Goal: Information Seeking & Learning: Learn about a topic

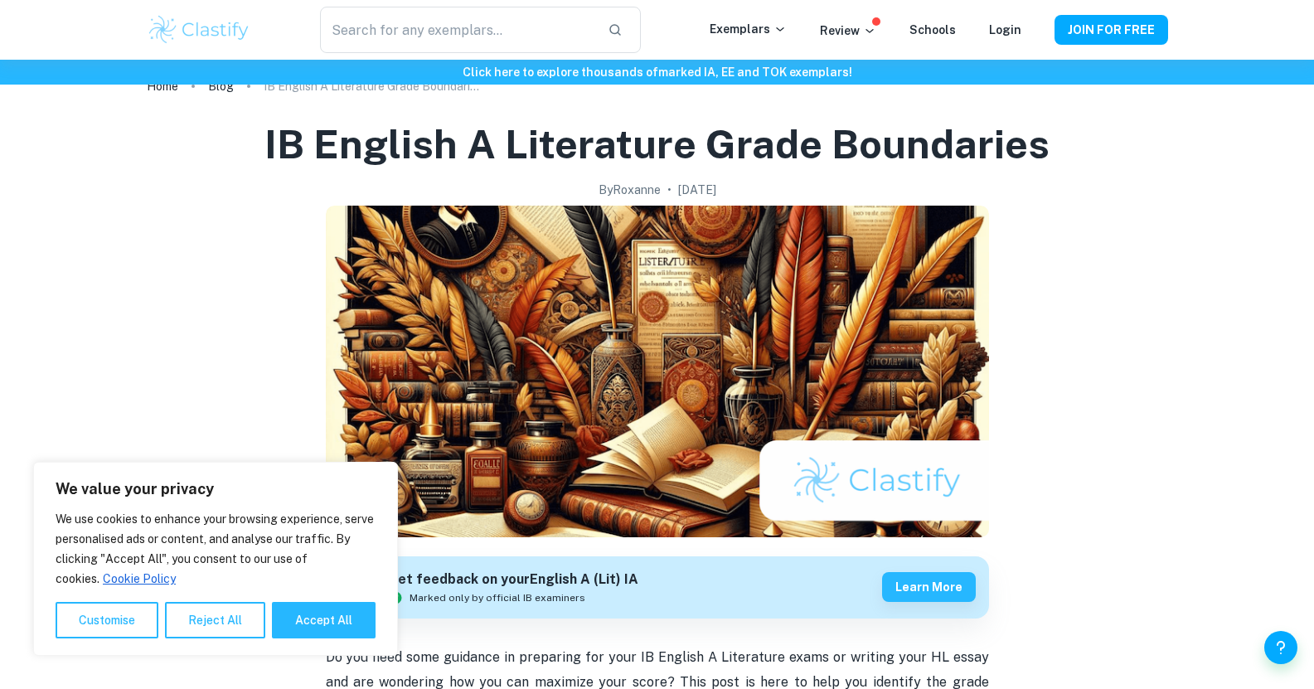
scroll to position [31, 0]
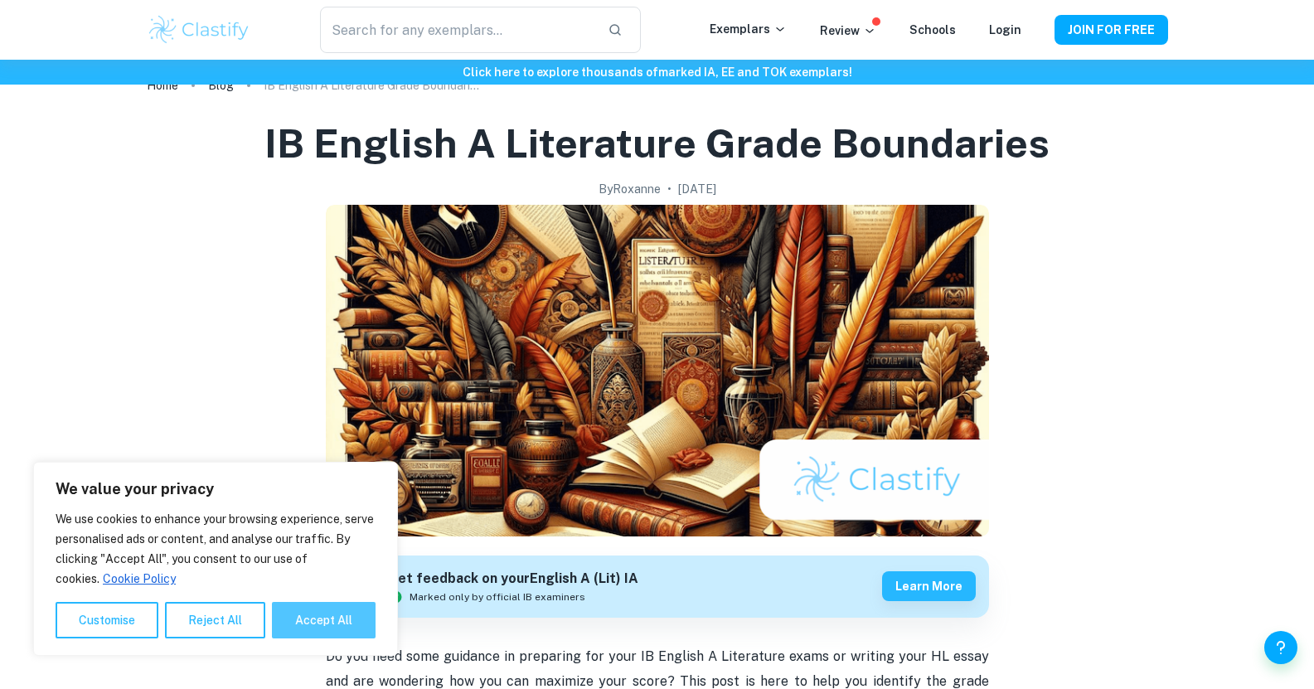
click at [323, 627] on button "Accept All" at bounding box center [324, 620] width 104 height 36
checkbox input "true"
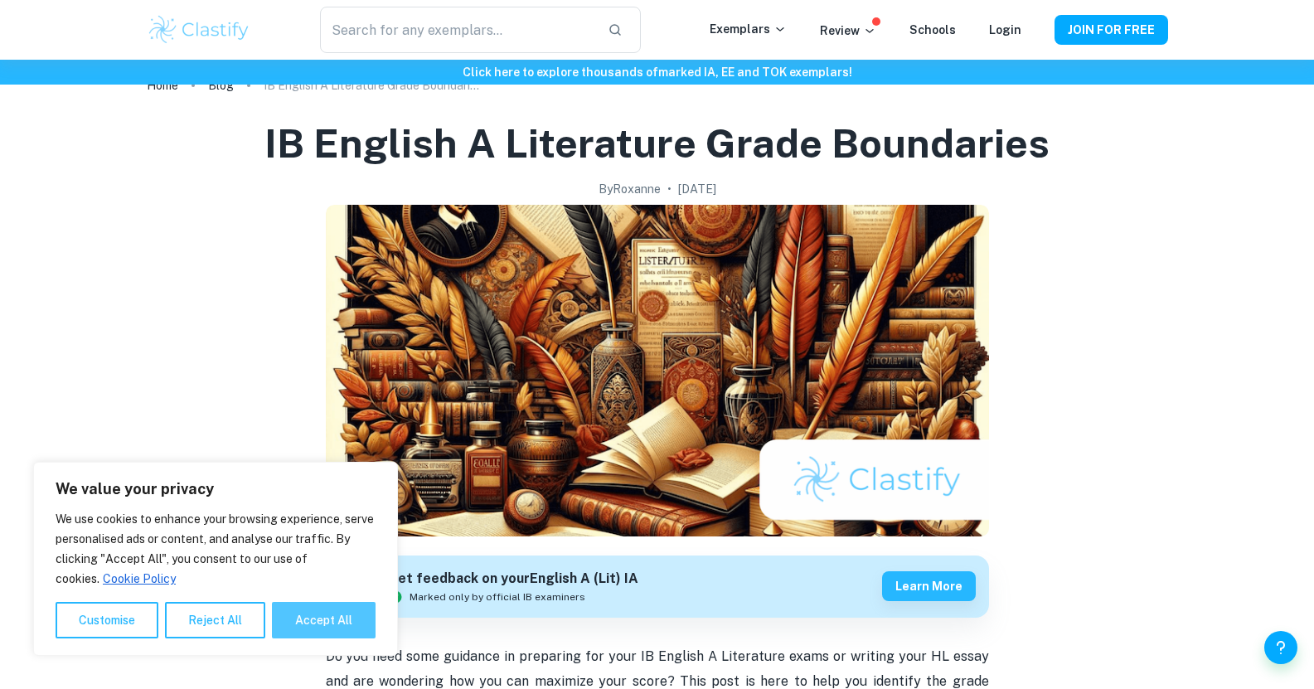
checkbox input "true"
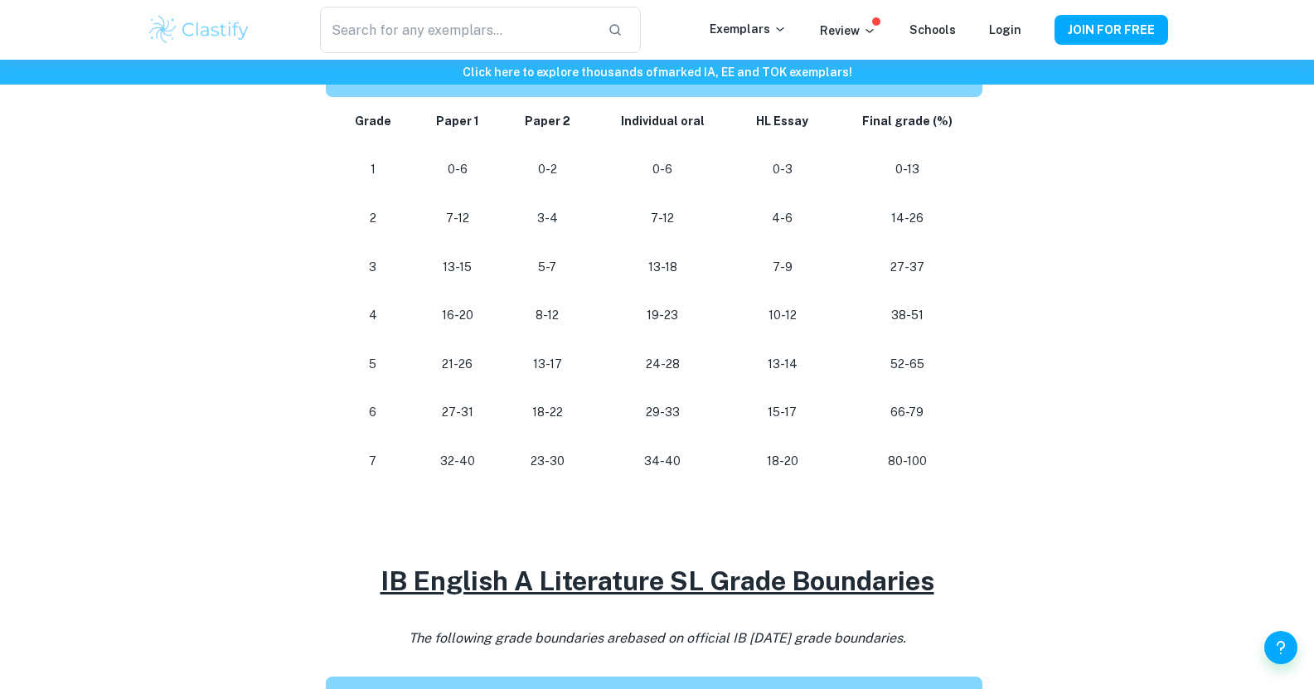
scroll to position [927, 0]
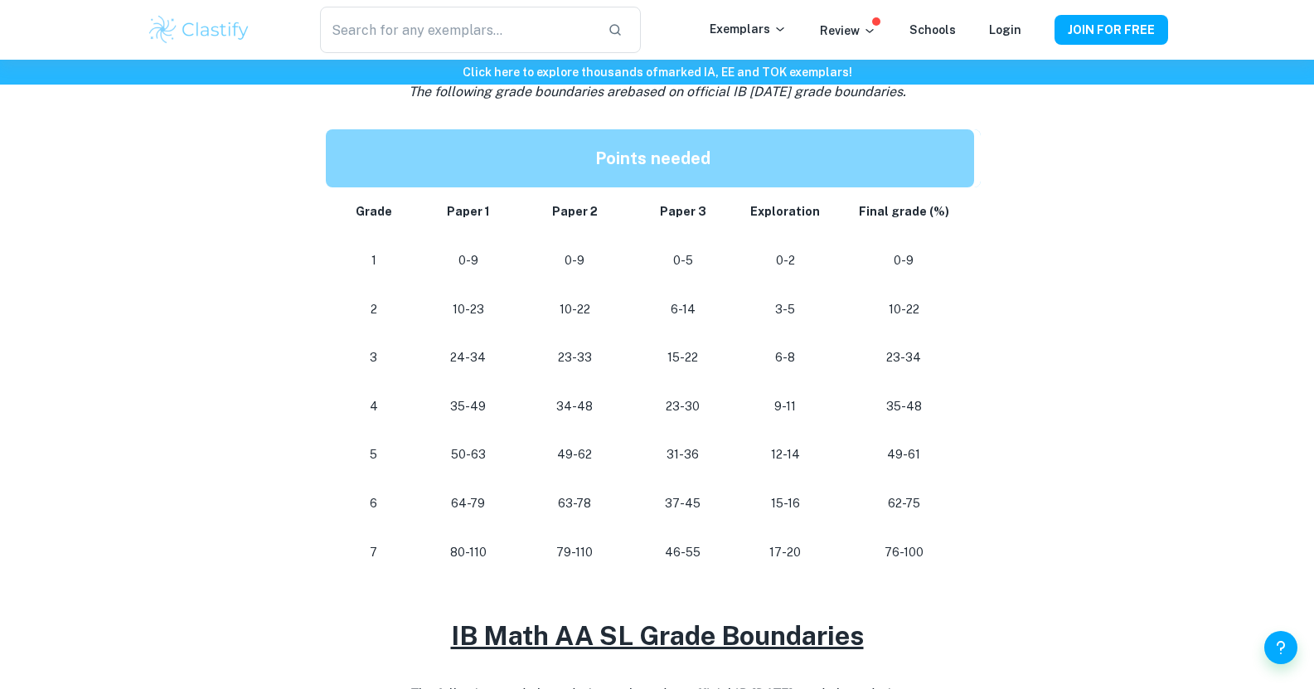
scroll to position [812, 0]
drag, startPoint x: 356, startPoint y: 361, endPoint x: 979, endPoint y: 362, distance: 623.2
click at [979, 362] on tr "[PHONE_NUMBER] 15-22 6-8 23-34" at bounding box center [653, 356] width 655 height 49
click at [979, 362] on td "23-34" at bounding box center [907, 356] width 148 height 49
click at [952, 358] on p "23-34" at bounding box center [903, 357] width 114 height 22
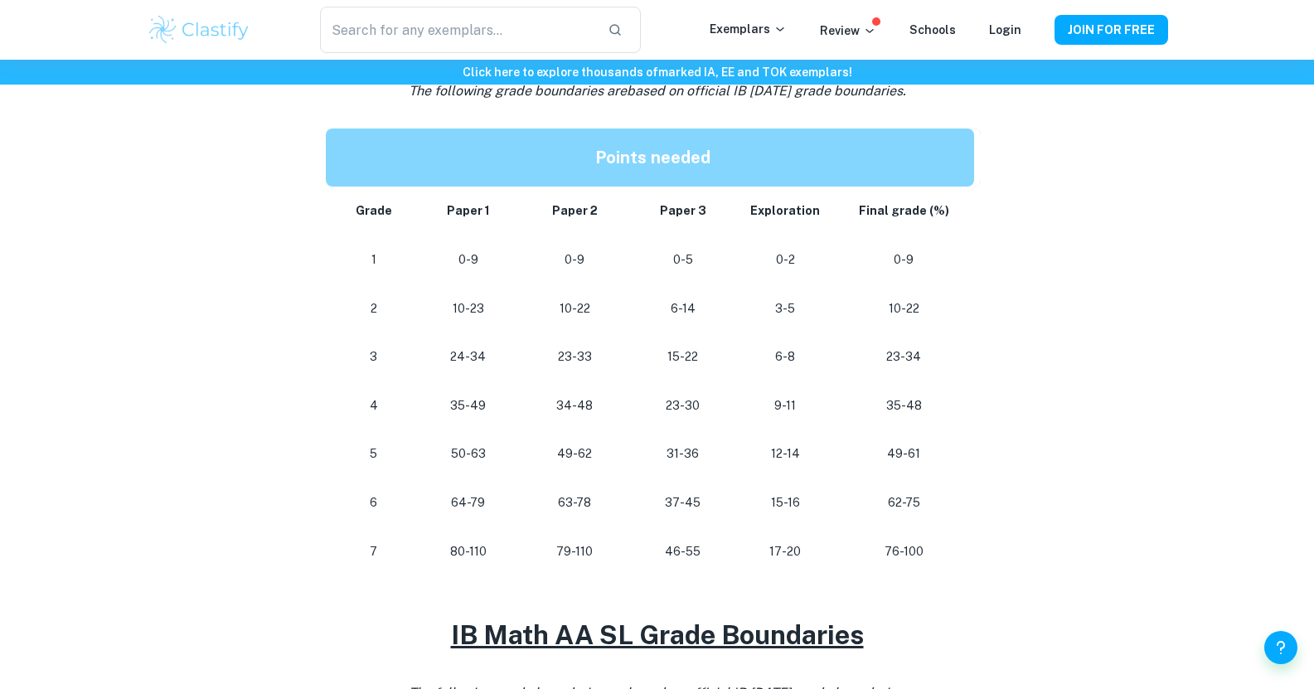
click at [883, 356] on p "23-34" at bounding box center [903, 357] width 114 height 22
click at [1017, 391] on div "IB Math AA Grade Boundaries By [PERSON_NAME] • [DATE] Get feedback on your Math…" at bounding box center [657, 401] width 1021 height 2172
click at [1015, 375] on div "IB Math AA Grade Boundaries By [PERSON_NAME] • [DATE] Get feedback on your Math…" at bounding box center [657, 401] width 1021 height 2172
